Goal: Information Seeking & Learning: Learn about a topic

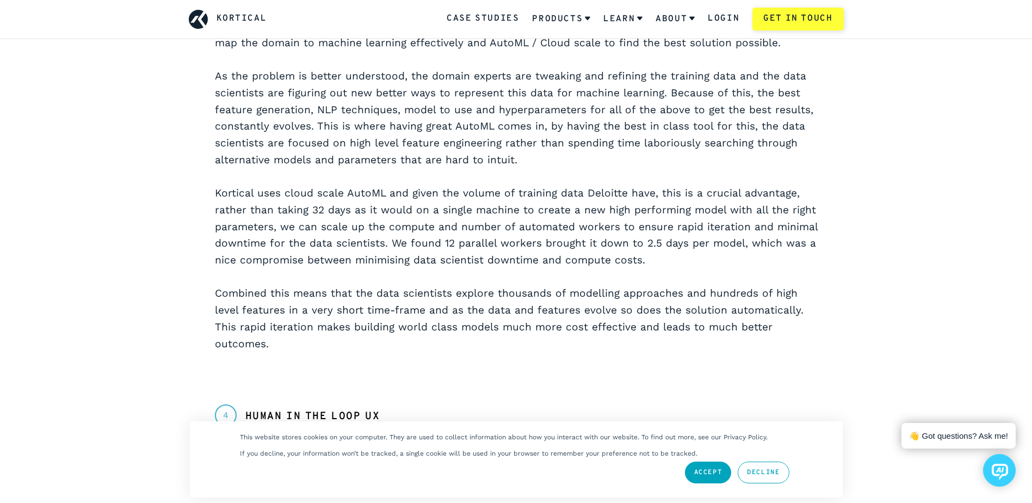
scroll to position [1360, 0]
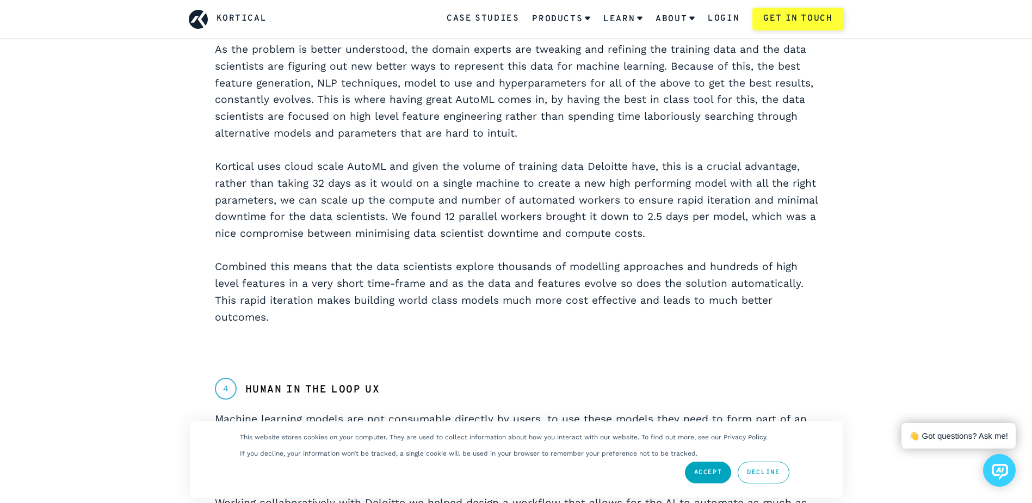
click at [777, 468] on link "Decline" at bounding box center [762, 472] width 51 height 22
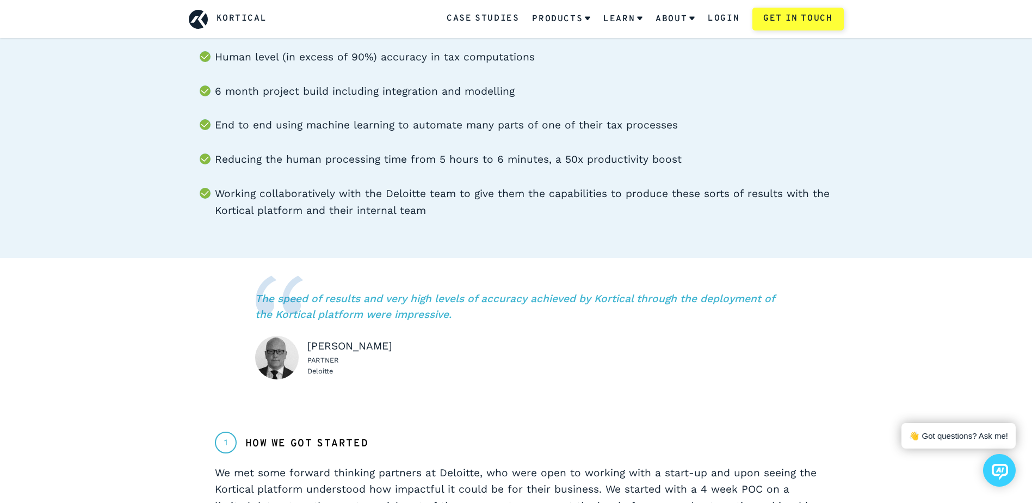
scroll to position [109, 0]
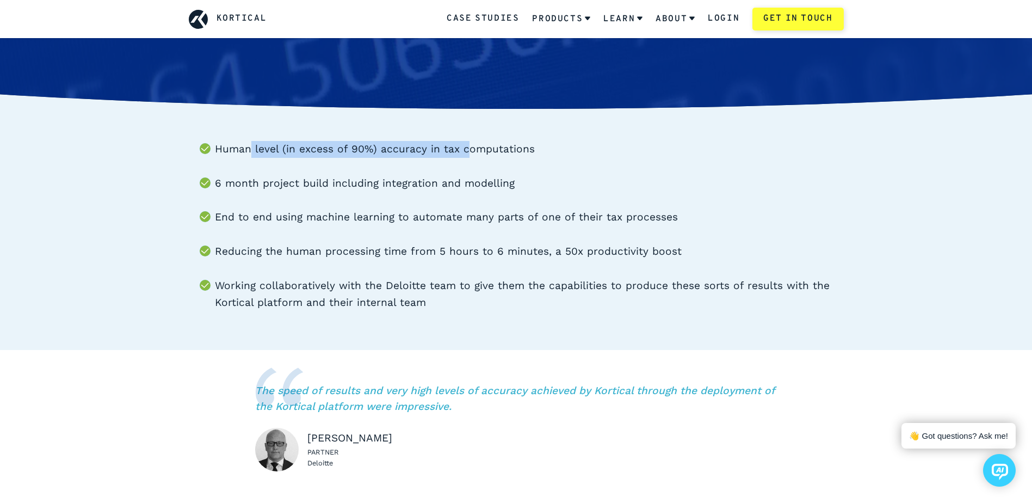
drag, startPoint x: 250, startPoint y: 149, endPoint x: 464, endPoint y: 149, distance: 213.7
click at [464, 149] on li "Human level (in excess of 90%) accuracy in tax computations" at bounding box center [529, 149] width 629 height 17
drag, startPoint x: 464, startPoint y: 149, endPoint x: 275, endPoint y: 188, distance: 192.6
click at [285, 178] on li "6 month project build including integration and modelling" at bounding box center [529, 183] width 629 height 17
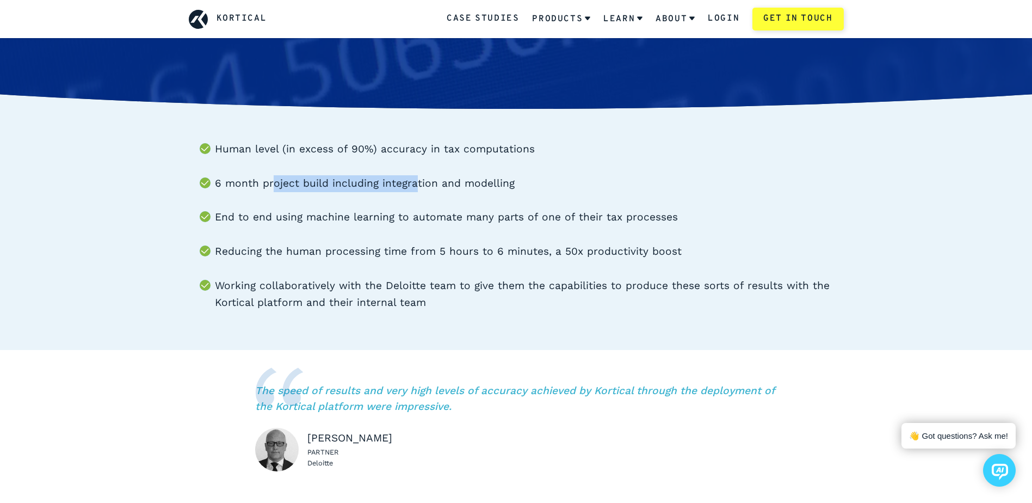
drag, startPoint x: 272, startPoint y: 188, endPoint x: 420, endPoint y: 185, distance: 148.5
click at [420, 185] on li "6 month project build including integration and modelling" at bounding box center [529, 183] width 629 height 17
drag, startPoint x: 420, startPoint y: 185, endPoint x: 292, endPoint y: 211, distance: 131.5
click at [292, 211] on li "End to end using machine learning to automate many parts of one of their tax pr…" at bounding box center [529, 217] width 629 height 17
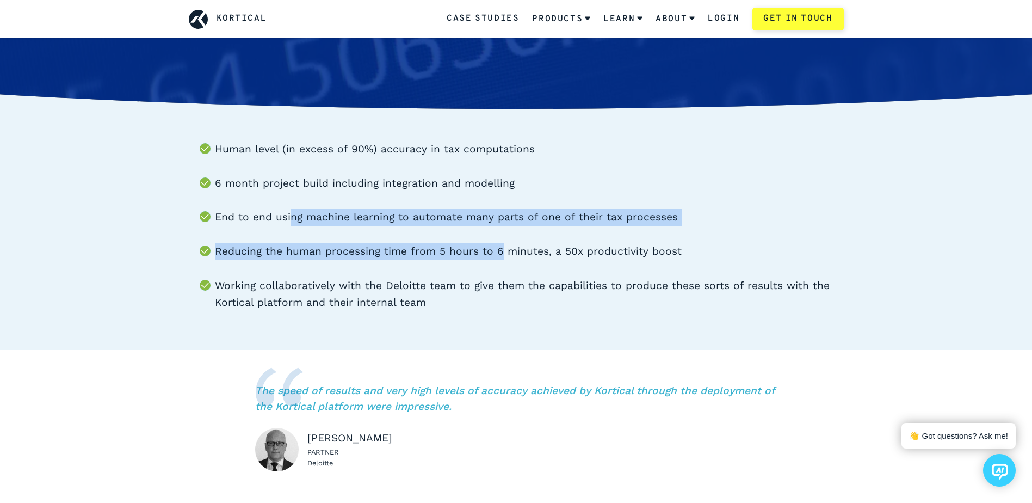
drag, startPoint x: 289, startPoint y: 219, endPoint x: 497, endPoint y: 226, distance: 207.9
click at [497, 226] on ul "Human level (in excess of 90%) accuracy in tax computations 6 month project bui…" at bounding box center [516, 226] width 655 height 170
click at [282, 246] on li "Reducing the human processing time from 5 hours to 6 minutes, a 50x productivit…" at bounding box center [529, 251] width 629 height 17
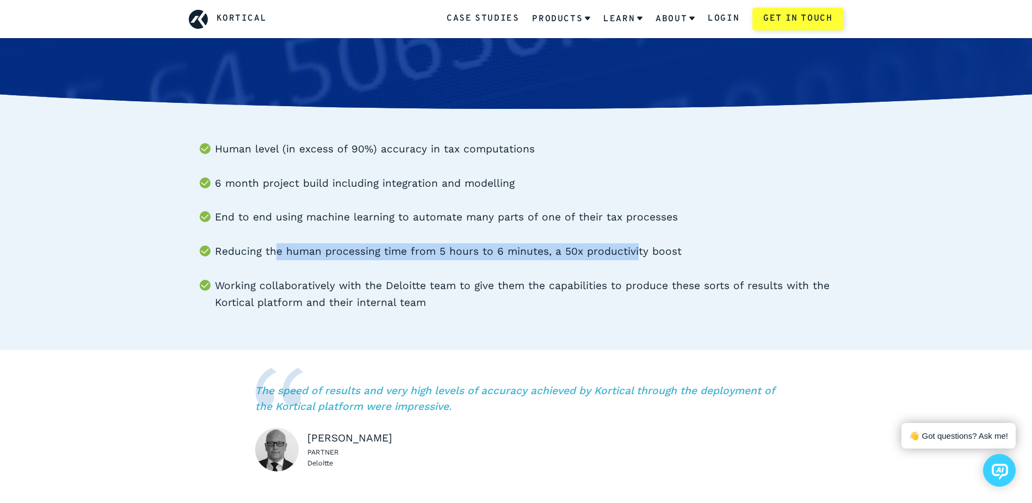
drag, startPoint x: 275, startPoint y: 249, endPoint x: 631, endPoint y: 253, distance: 356.3
click at [631, 253] on li "Reducing the human processing time from 5 hours to 6 minutes, a 50x productivit…" at bounding box center [529, 251] width 629 height 17
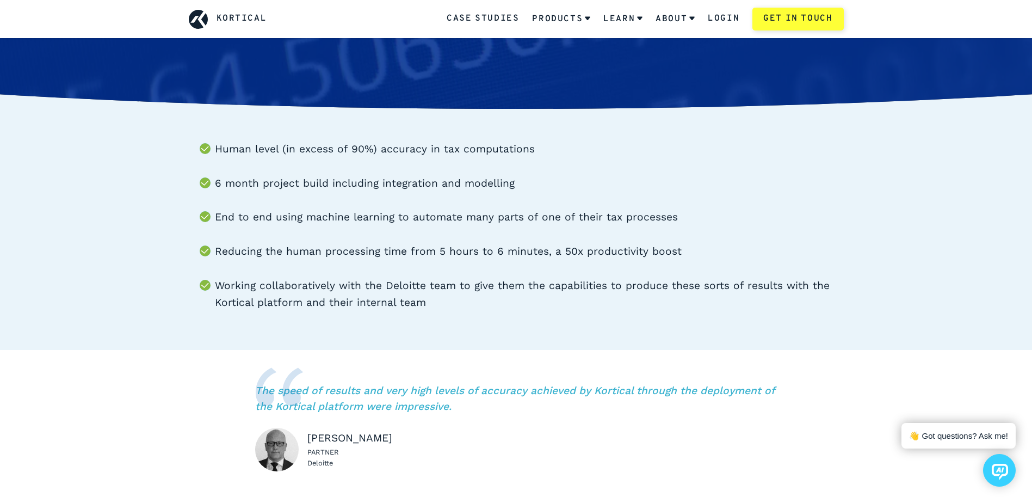
drag, startPoint x: 631, startPoint y: 253, endPoint x: 350, endPoint y: 281, distance: 282.5
click at [356, 281] on li "Working collaboratively with the Deloitte team to give them the capabilities to…" at bounding box center [529, 293] width 629 height 33
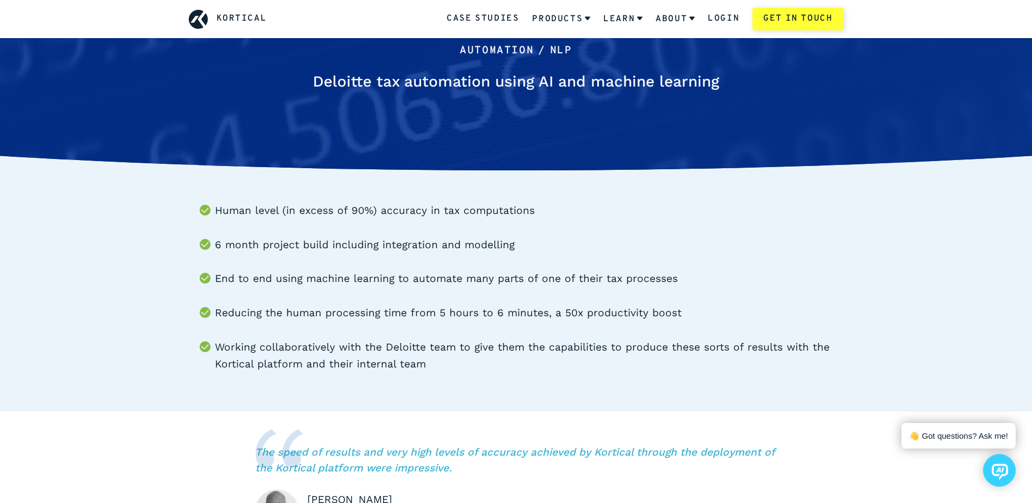
scroll to position [0, 0]
